Goal: Find specific page/section: Find specific page/section

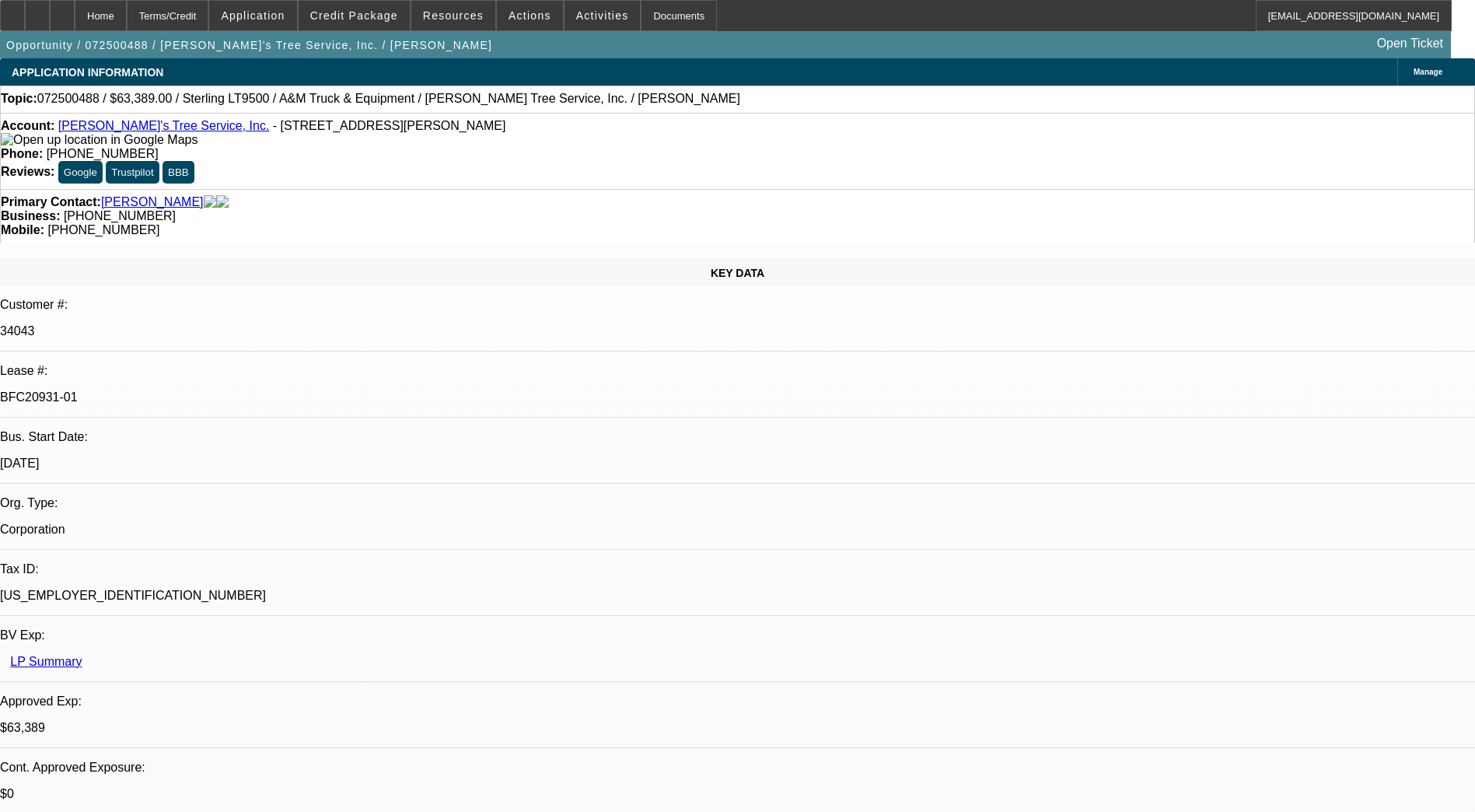
select select "0"
select select "2"
select select "0.1"
select select "0"
select select "2"
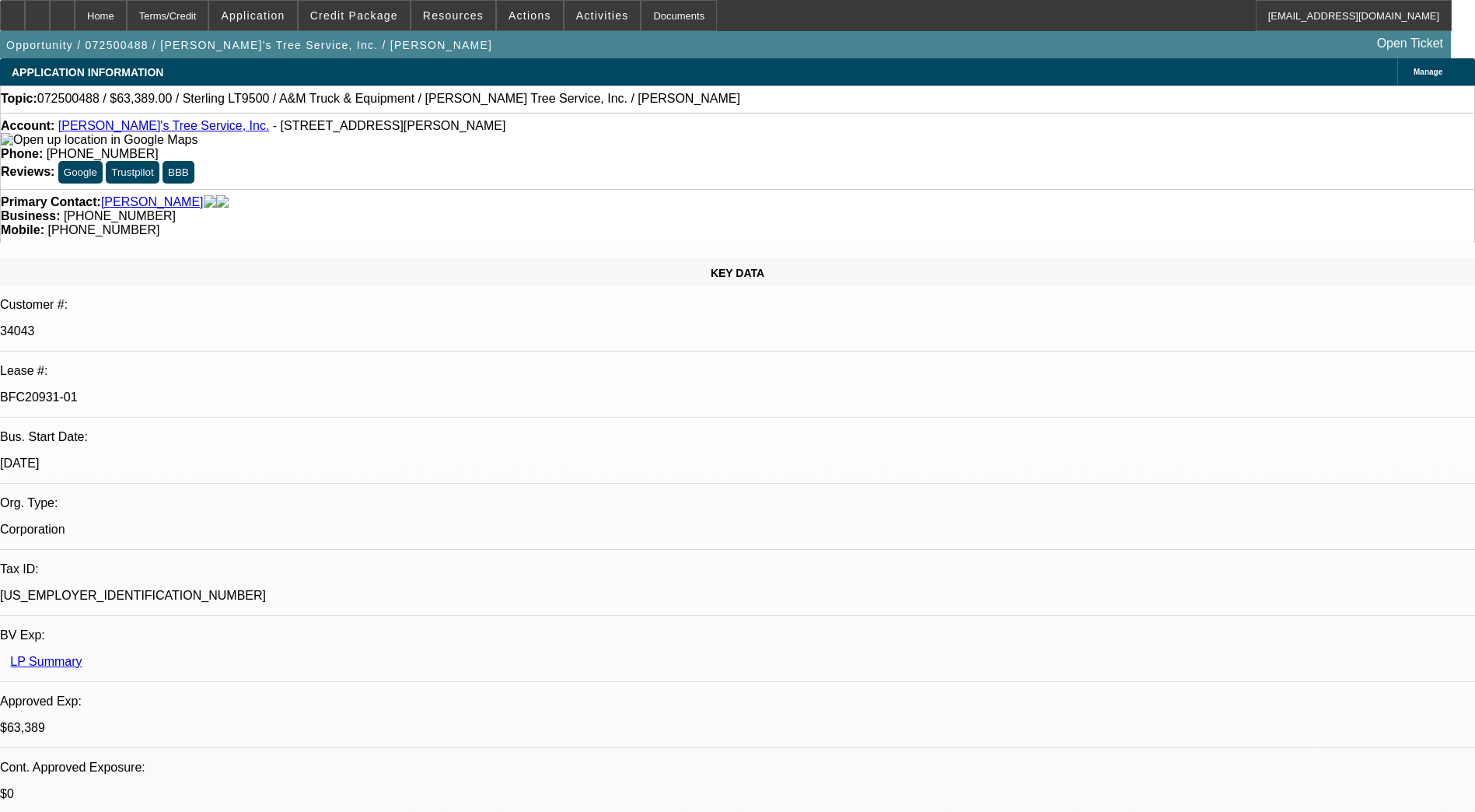
select select "0.1"
select select "0"
select select "2"
select select "0.1"
select select "0"
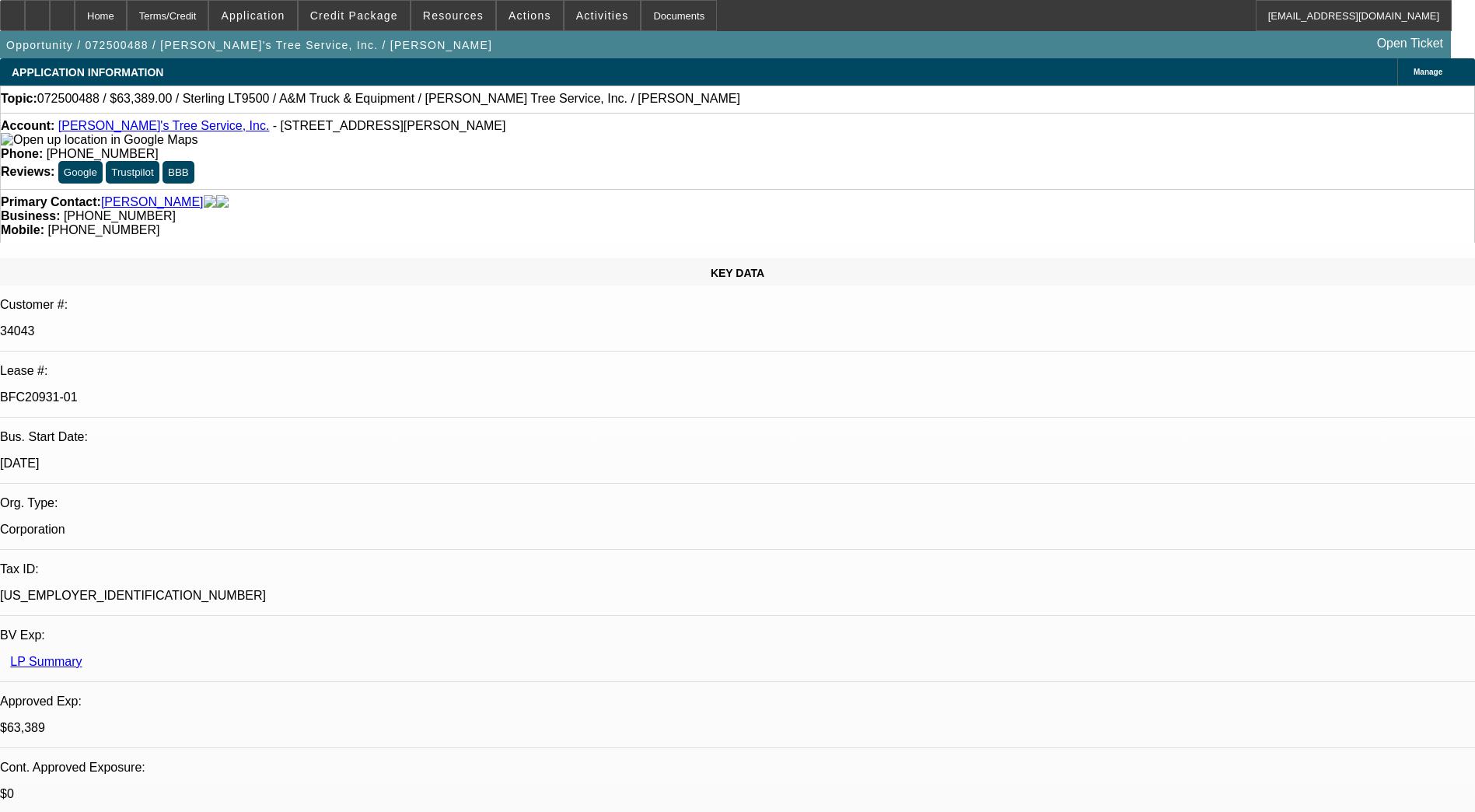
select select "2"
select select "0.1"
select select "1"
select select "2"
select select "4"
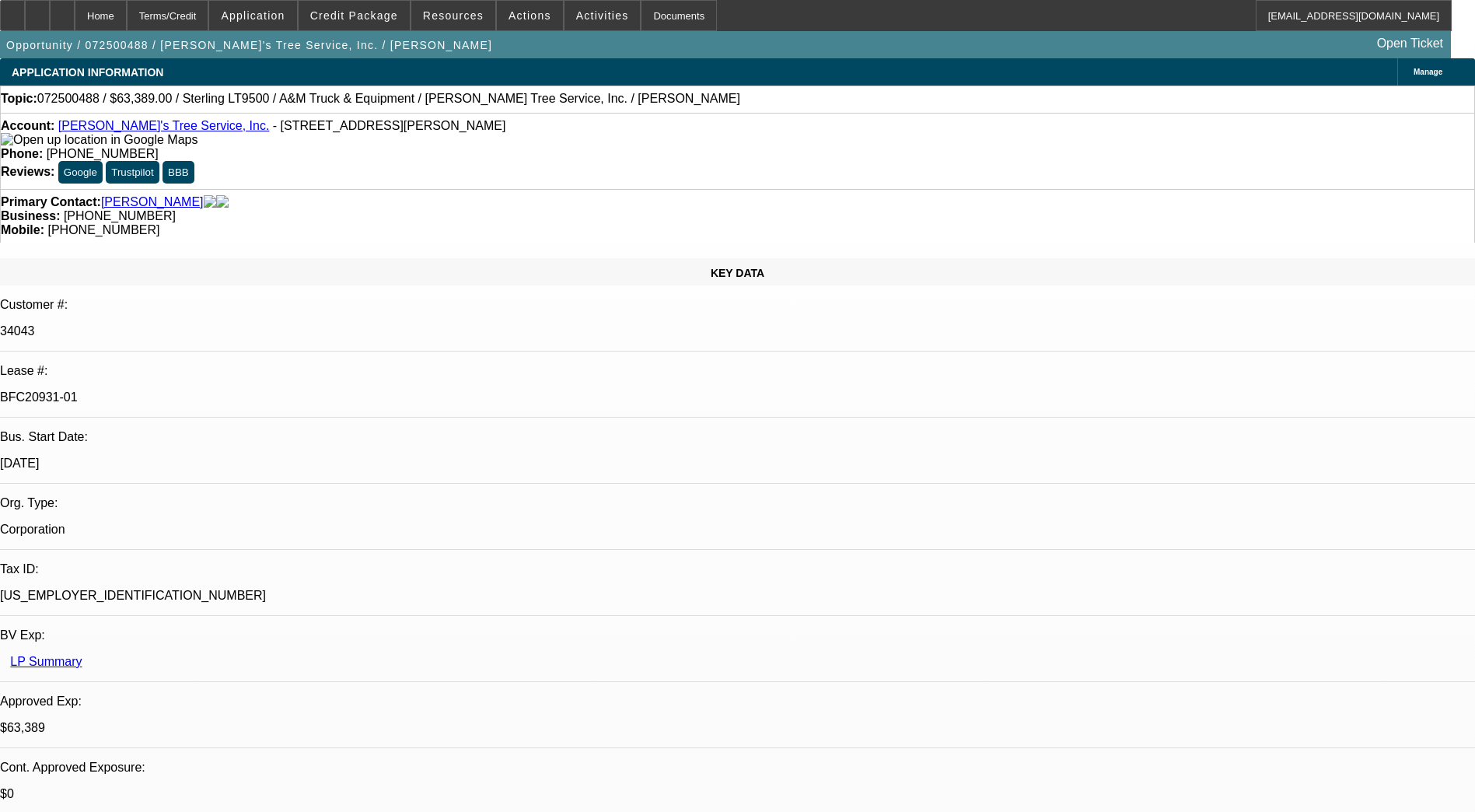
select select "1"
select select "2"
select select "4"
select select "1"
select select "2"
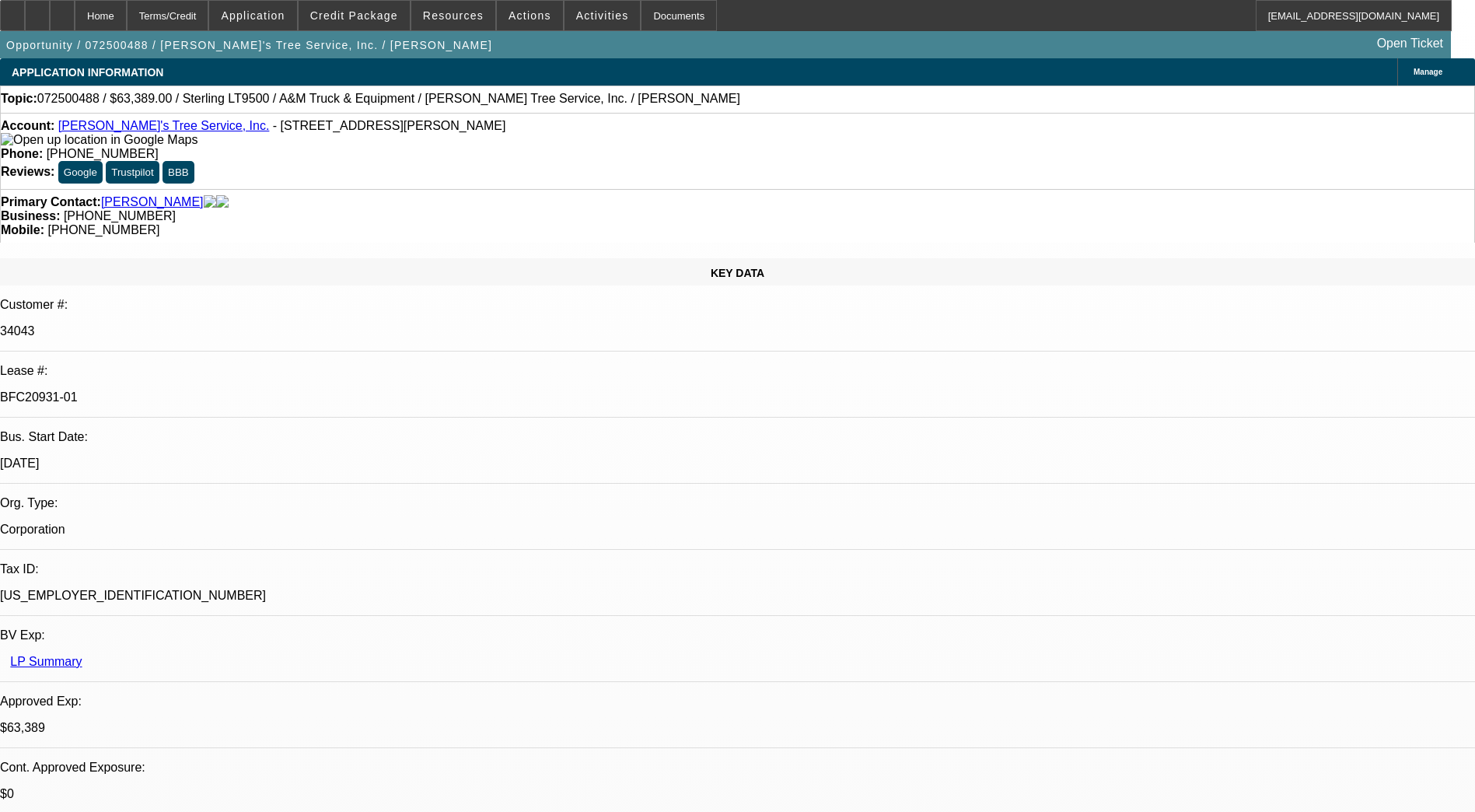
select select "4"
select select "1"
select select "2"
select select "4"
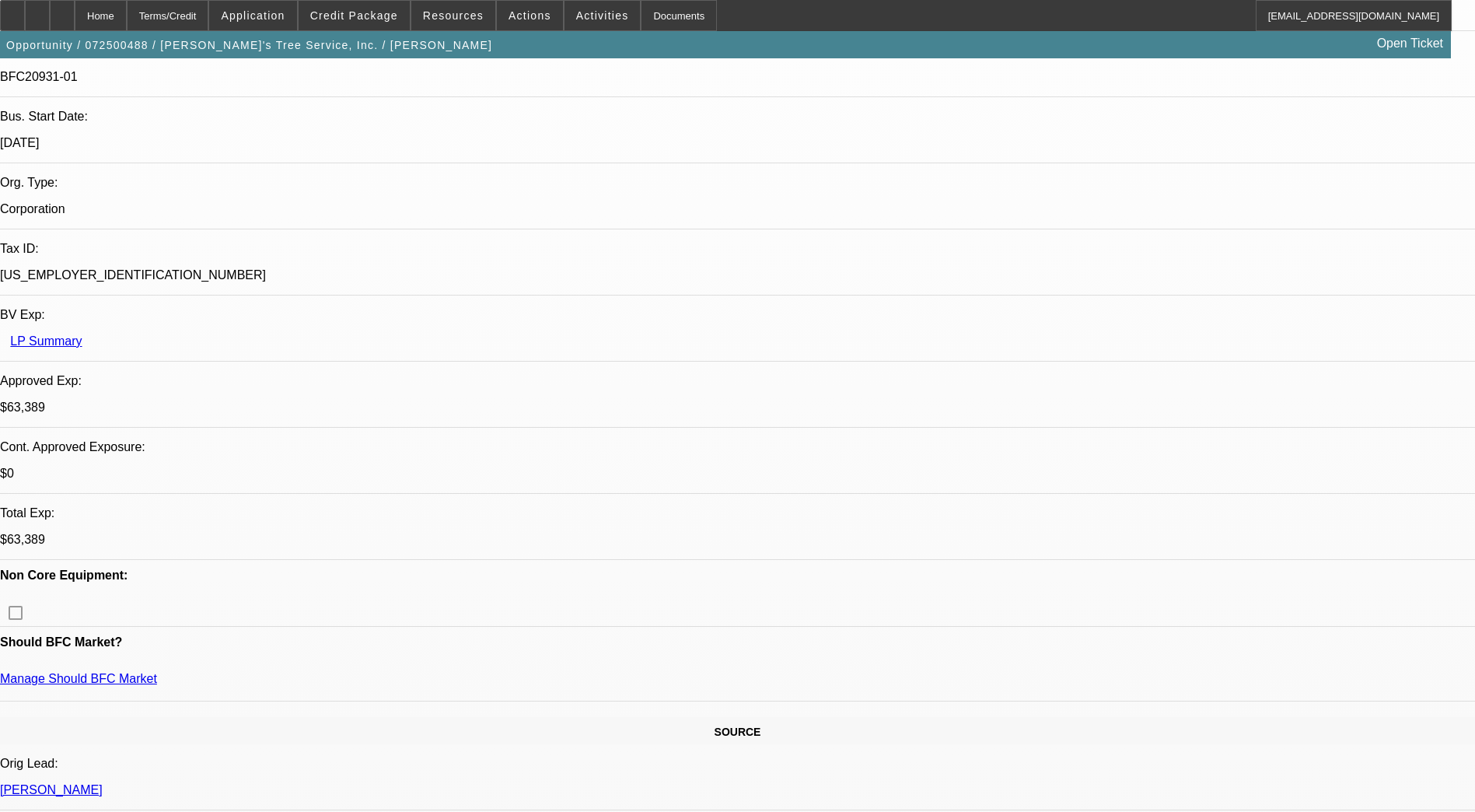
scroll to position [349, 0]
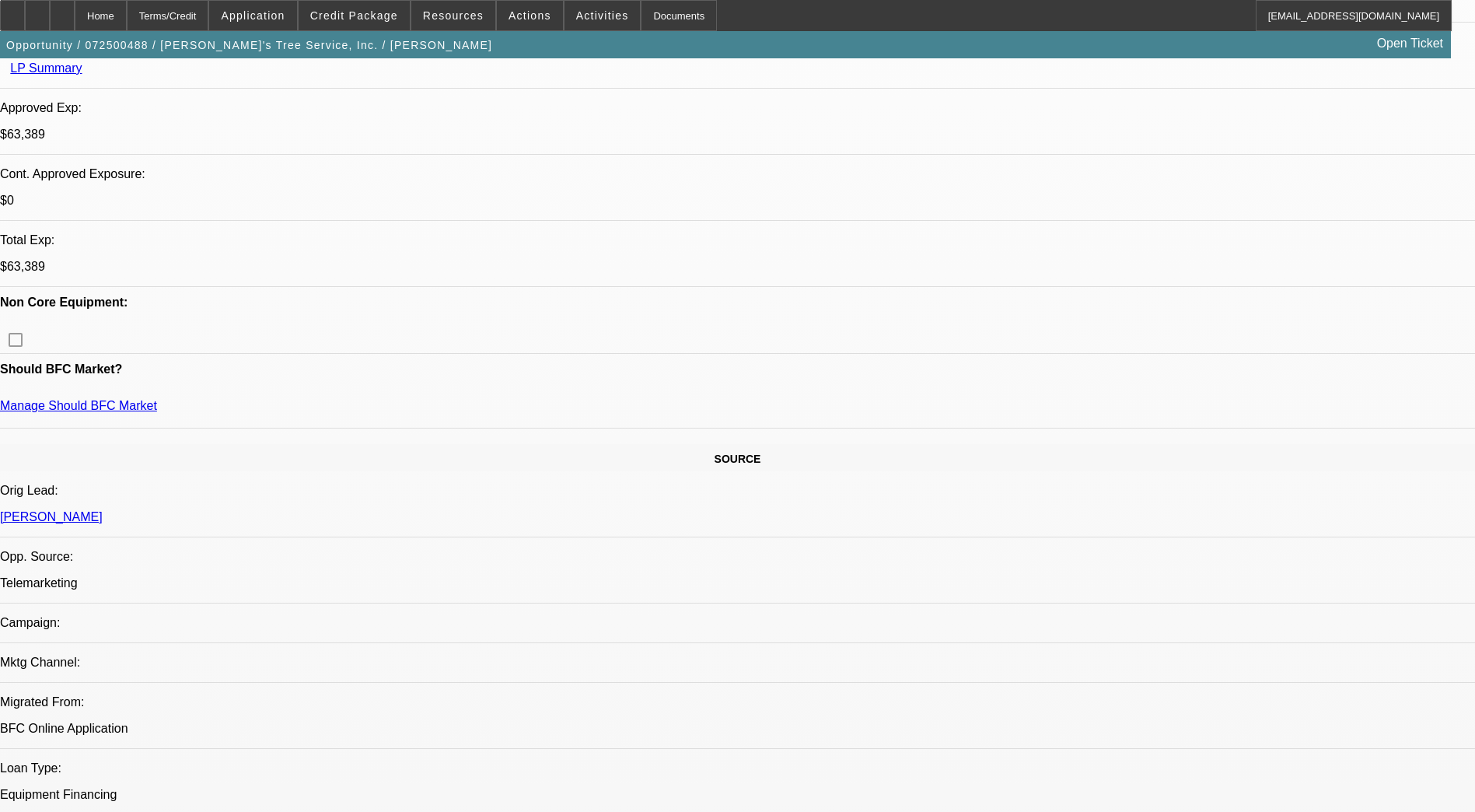
scroll to position [0, 0]
